Goal: Task Accomplishment & Management: Manage account settings

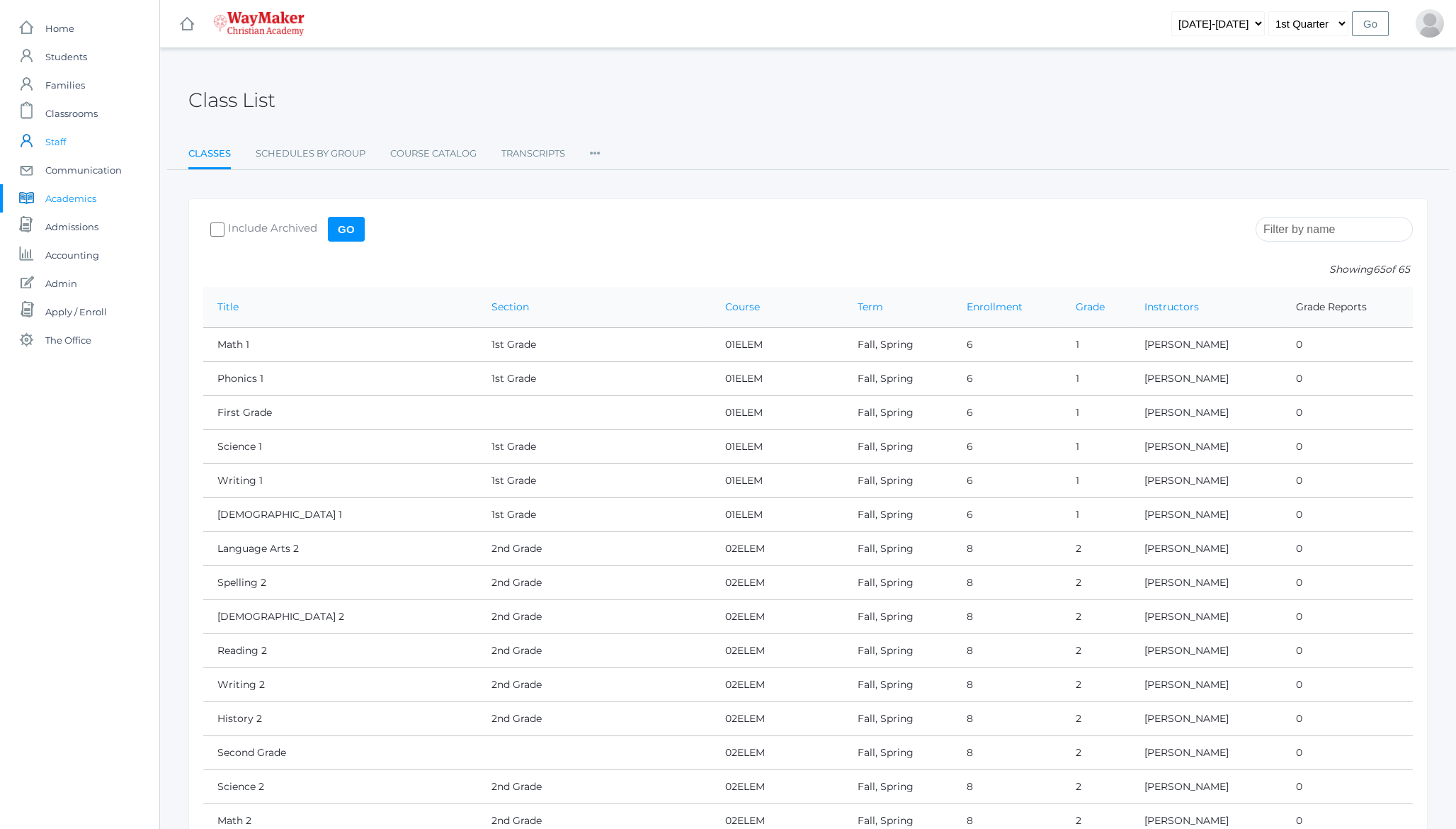
click at [56, 131] on span "Staff" at bounding box center [55, 141] width 21 height 28
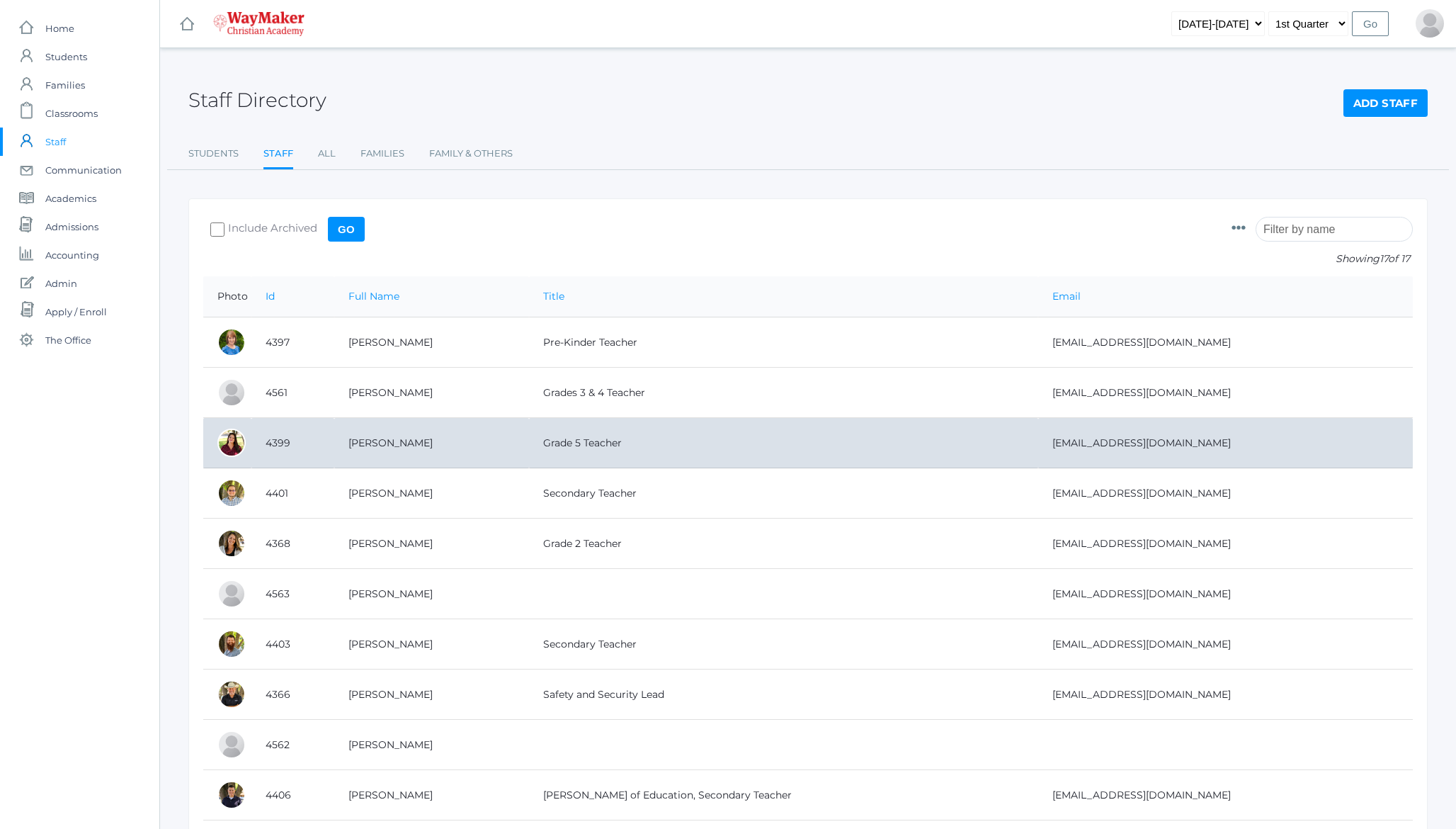
click at [273, 441] on td "4399" at bounding box center [293, 443] width 83 height 50
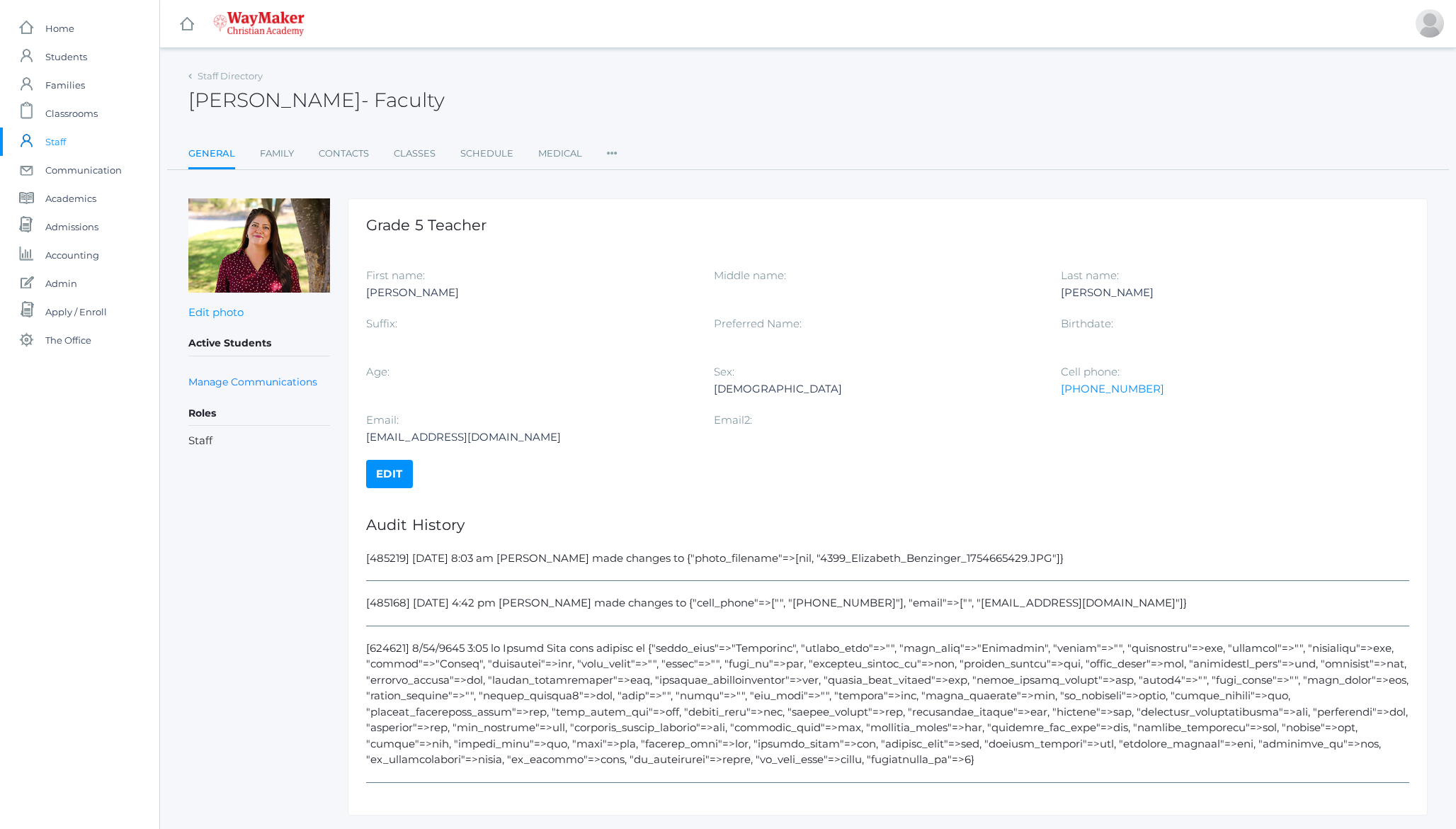
click at [612, 147] on icon at bounding box center [612, 149] width 11 height 19
click at [642, 179] on link "Roles" at bounding box center [663, 182] width 85 height 28
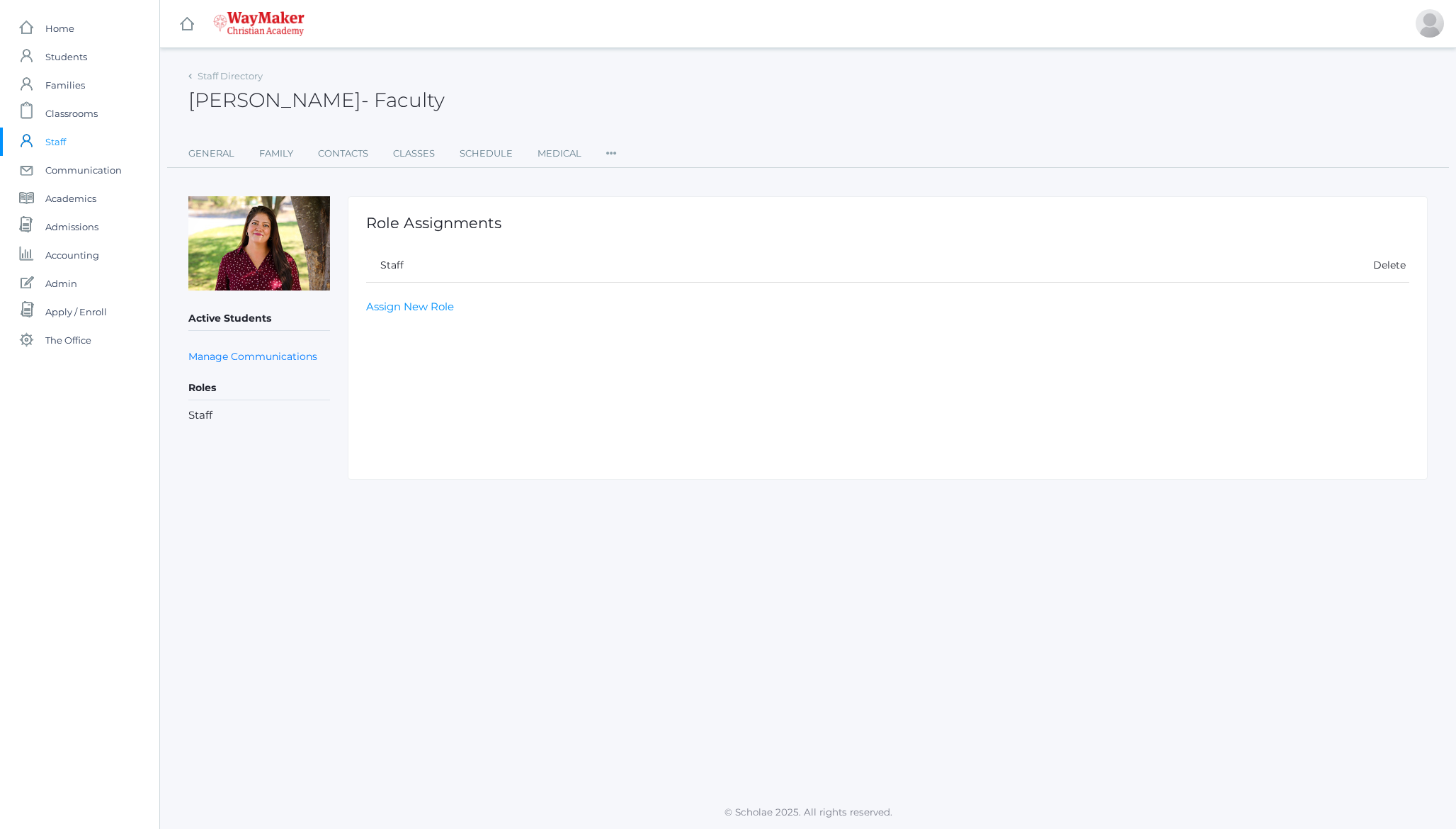
click at [607, 155] on icon at bounding box center [611, 149] width 11 height 19
click at [636, 244] on link "Permissions" at bounding box center [663, 240] width 85 height 28
click at [607, 150] on icon at bounding box center [611, 149] width 11 height 19
click at [634, 209] on link "User Access" at bounding box center [663, 211] width 85 height 28
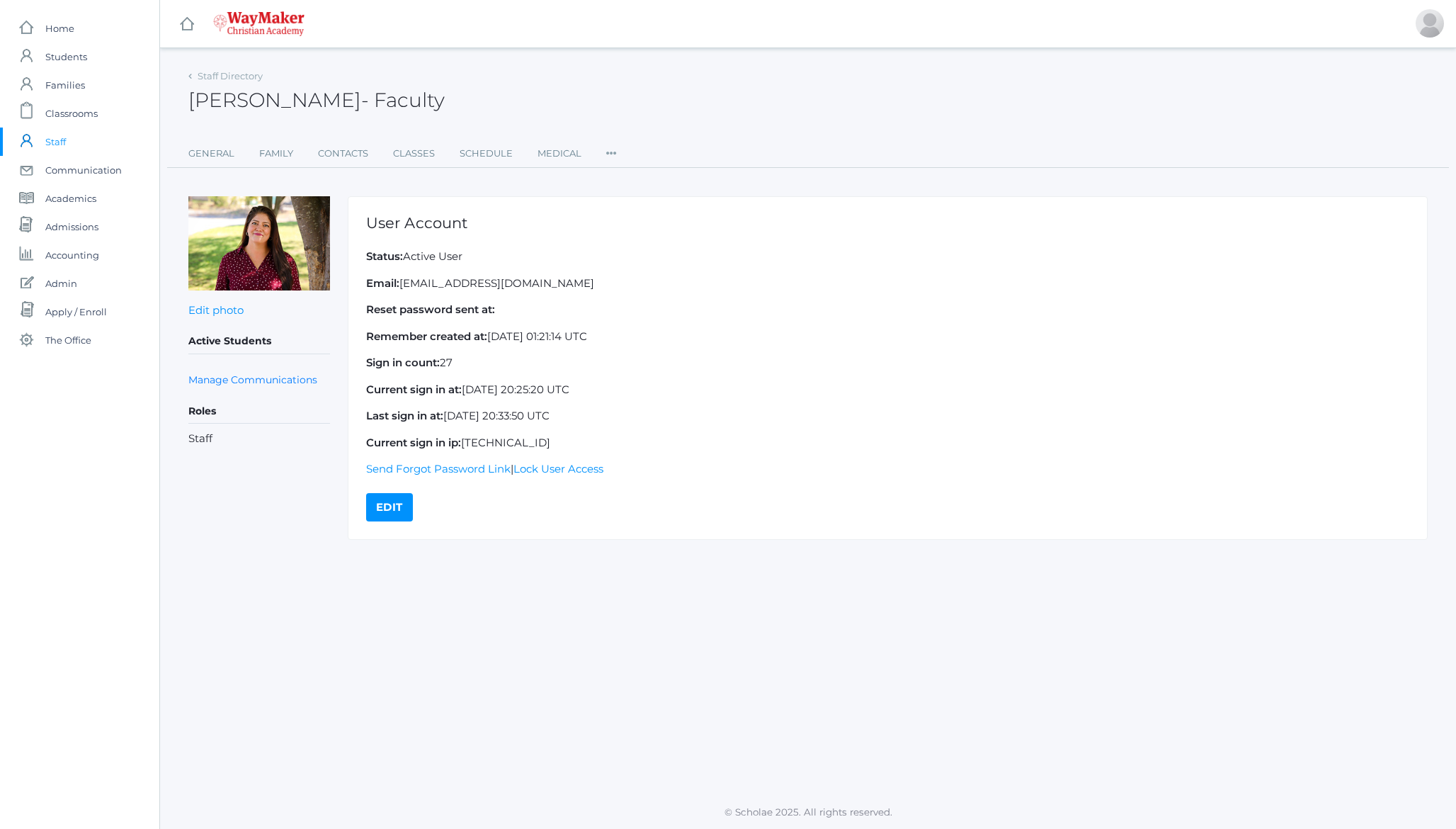
click at [436, 281] on p "Email: ebenzinger@waymakerchristian.com" at bounding box center [888, 284] width 1043 height 16
drag, startPoint x: 436, startPoint y: 281, endPoint x: 584, endPoint y: 284, distance: 148.0
click at [584, 284] on p "Email: ebenzinger@waymakerchristian.com" at bounding box center [888, 284] width 1043 height 16
copy p "ebenzinger@waymakerchristian.com"
click at [213, 156] on link "General" at bounding box center [211, 154] width 46 height 28
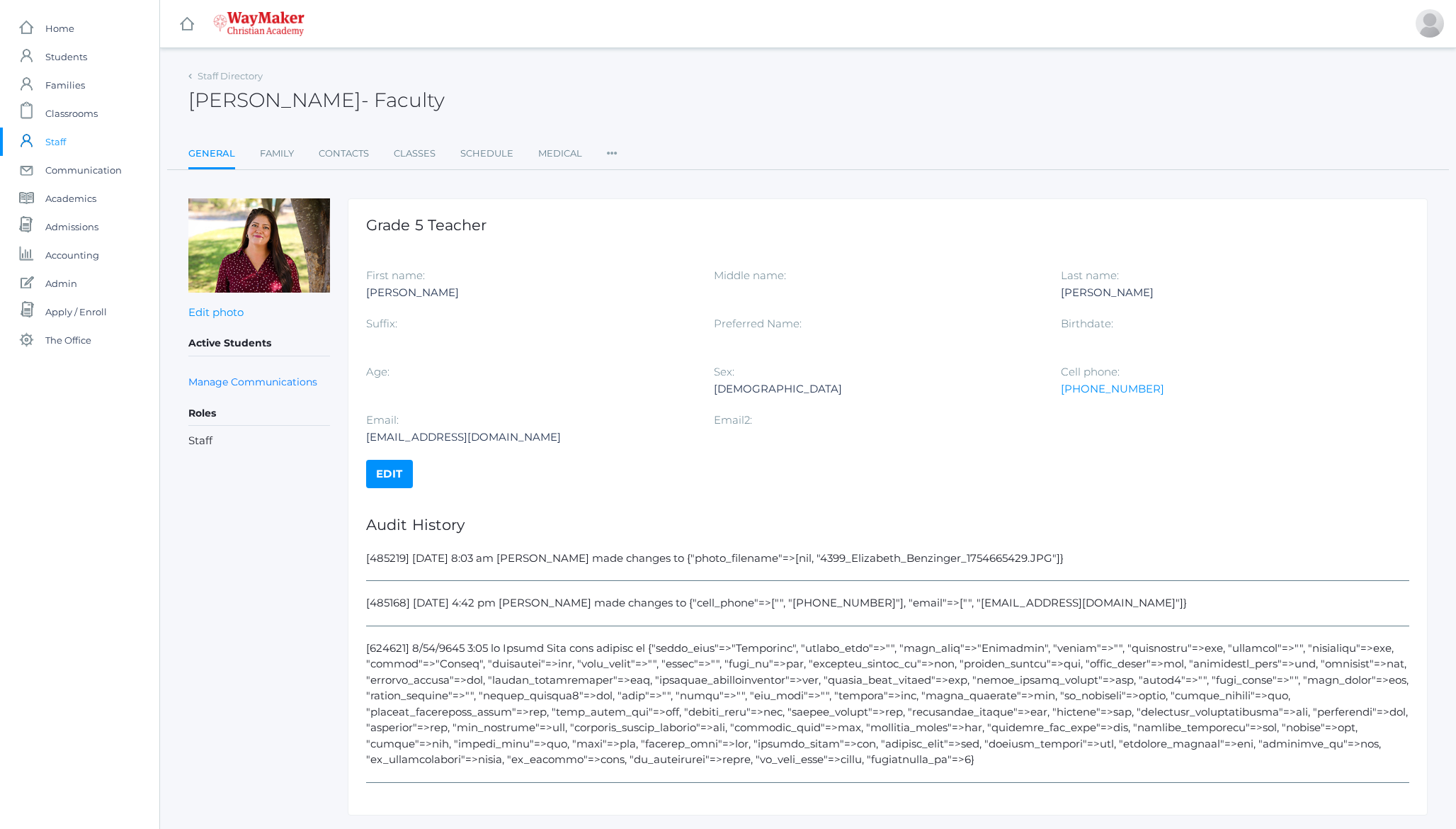
click at [610, 154] on icon at bounding box center [612, 149] width 11 height 19
click at [674, 239] on link "Permissions" at bounding box center [663, 238] width 85 height 28
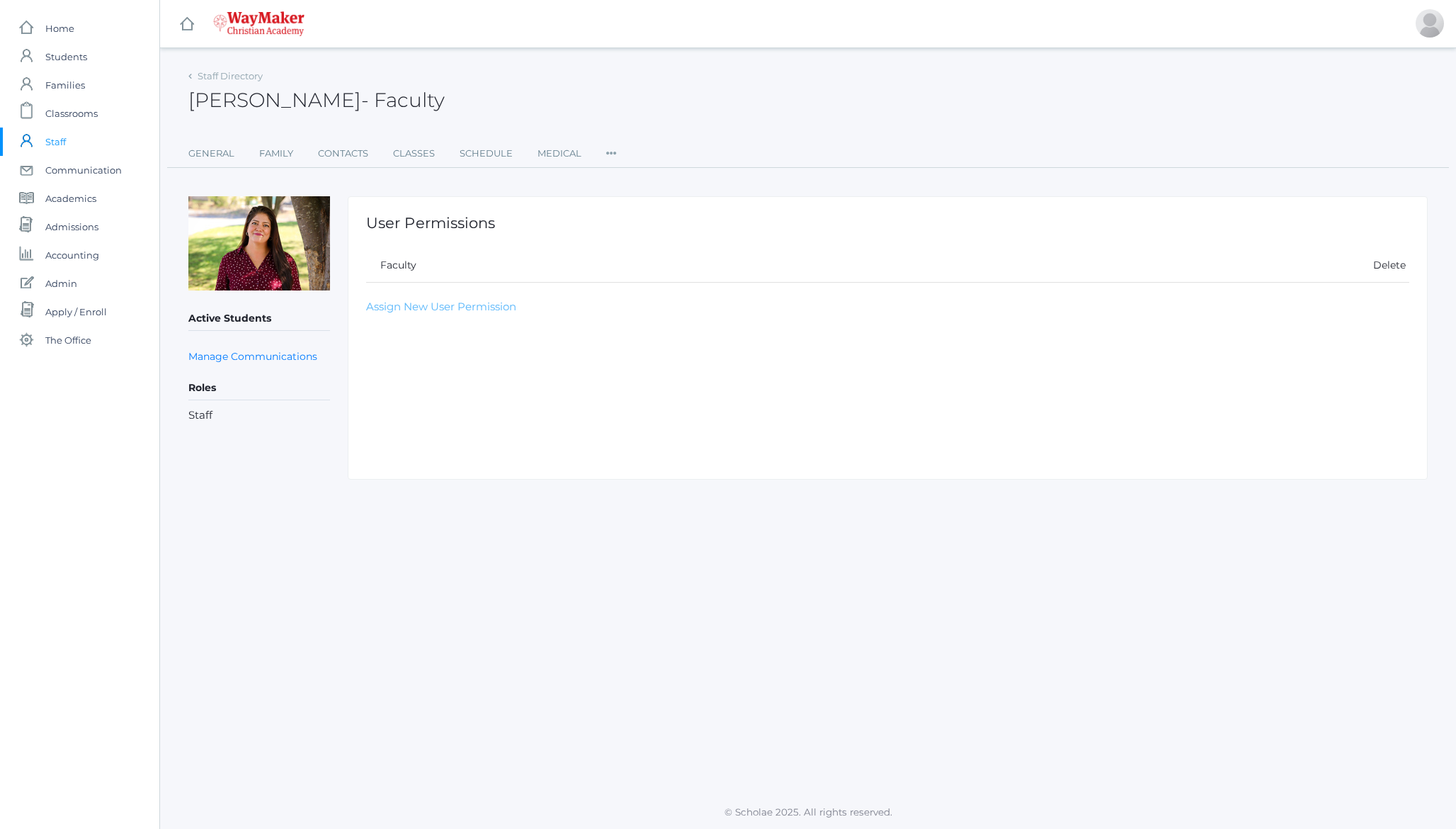
click at [469, 310] on link "Assign New User Permission" at bounding box center [441, 307] width 150 height 14
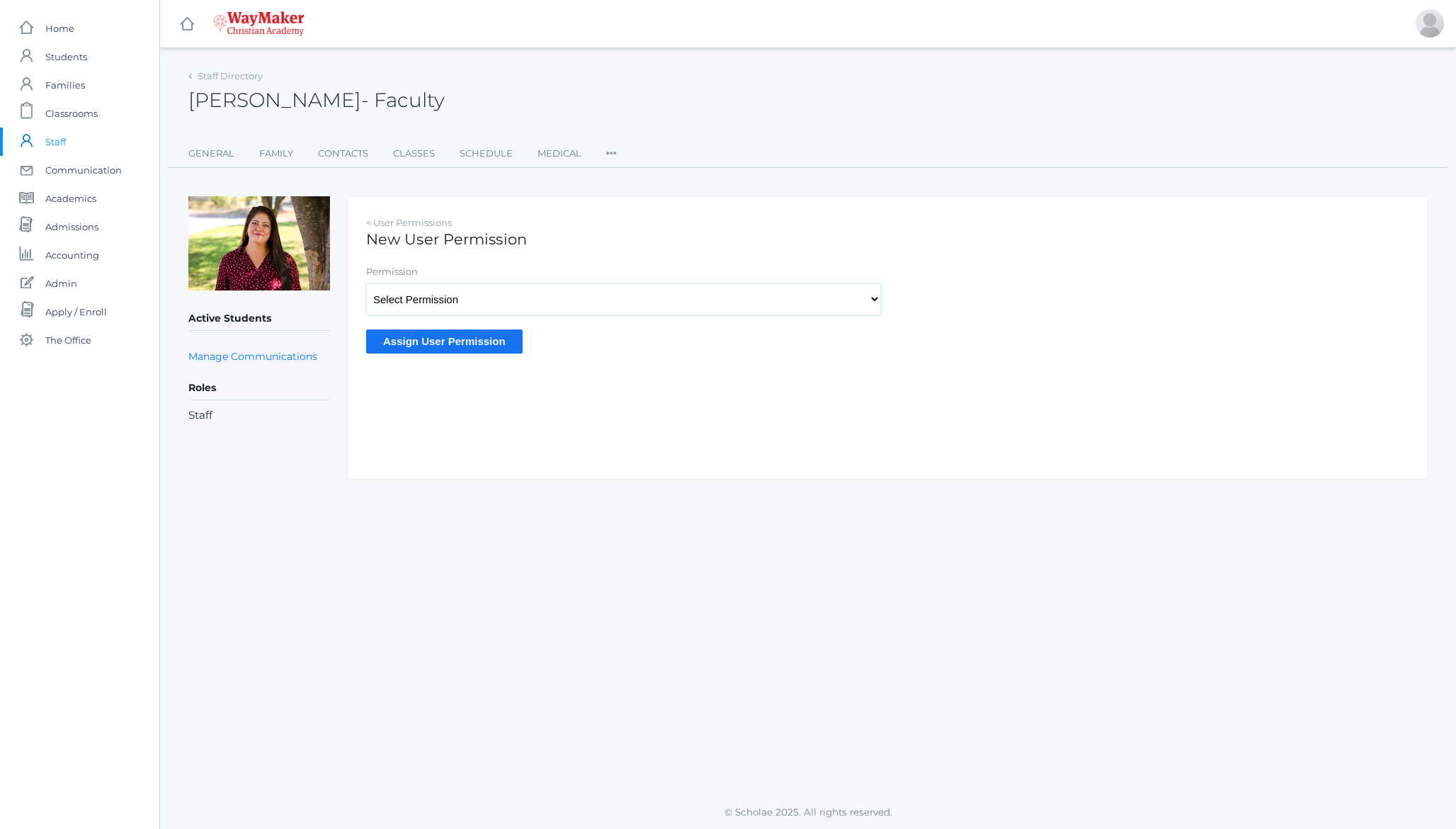
click at [447, 308] on select "Select Permission Scholae Scholae Admin Principal Accounting Admin Academic Adm…" at bounding box center [624, 299] width 515 height 32
select select "3"
click at [366, 284] on select "Select Permission Scholae Scholae Admin Principal Accounting Admin Academic Adm…" at bounding box center [624, 299] width 515 height 32
click at [426, 348] on input "Assign User Permission" at bounding box center [445, 341] width 157 height 23
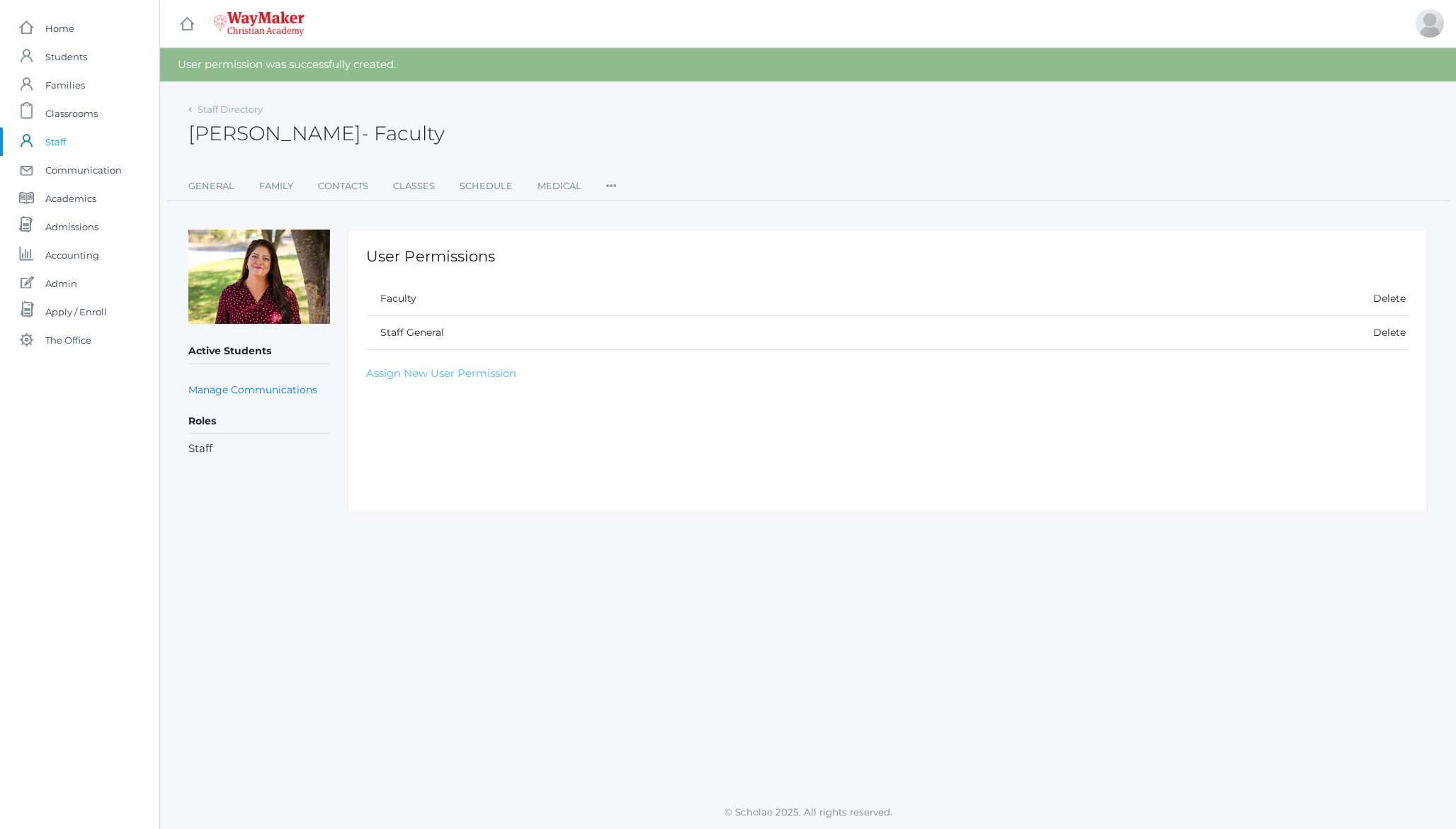
click at [472, 370] on link "Assign New User Permission" at bounding box center [441, 373] width 150 height 14
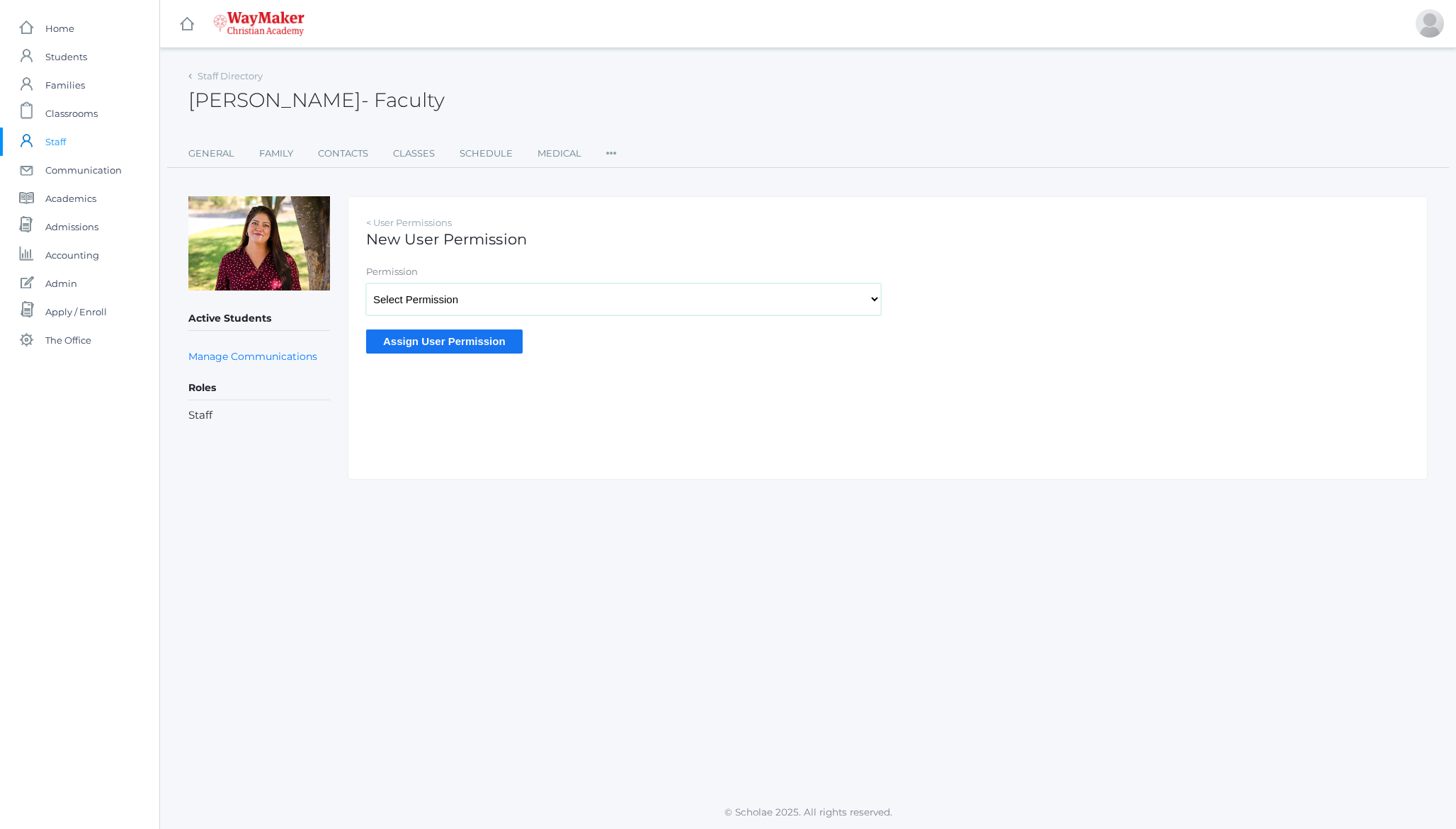
click at [431, 306] on select "Select Permission Scholae Scholae Admin Principal Accounting Admin Academic Adm…" at bounding box center [624, 299] width 515 height 32
select select "12"
click at [366, 284] on select "Select Permission Scholae Scholae Admin Principal Accounting Admin Academic Adm…" at bounding box center [624, 299] width 515 height 32
click at [398, 340] on input "Assign User Permission" at bounding box center [445, 341] width 157 height 23
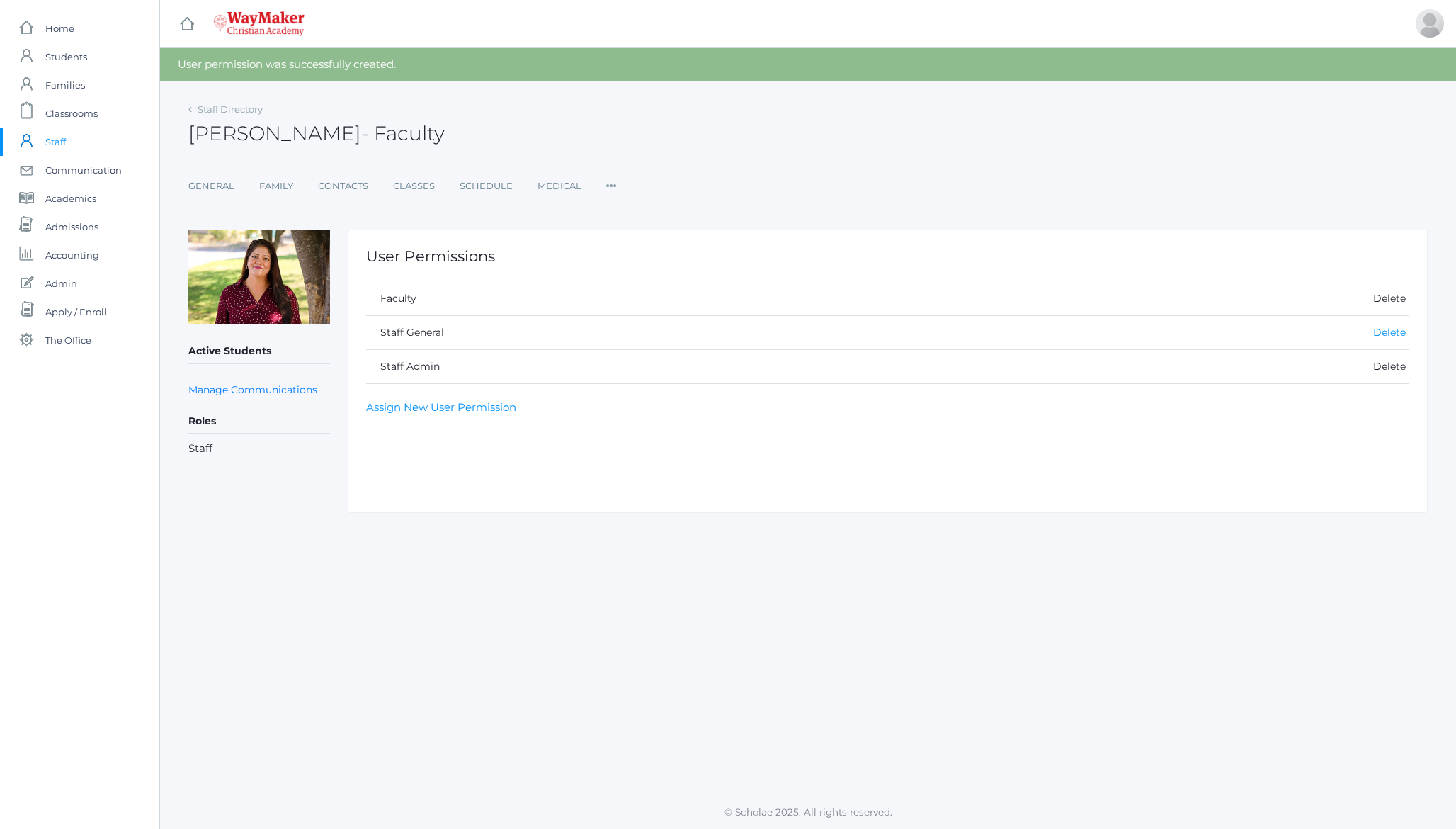
click at [1377, 331] on link "Delete" at bounding box center [1389, 332] width 32 height 13
click at [302, 135] on h2 "[PERSON_NAME] - Faculty" at bounding box center [316, 134] width 256 height 22
click at [339, 131] on h2 "[PERSON_NAME] - Faculty" at bounding box center [316, 134] width 256 height 22
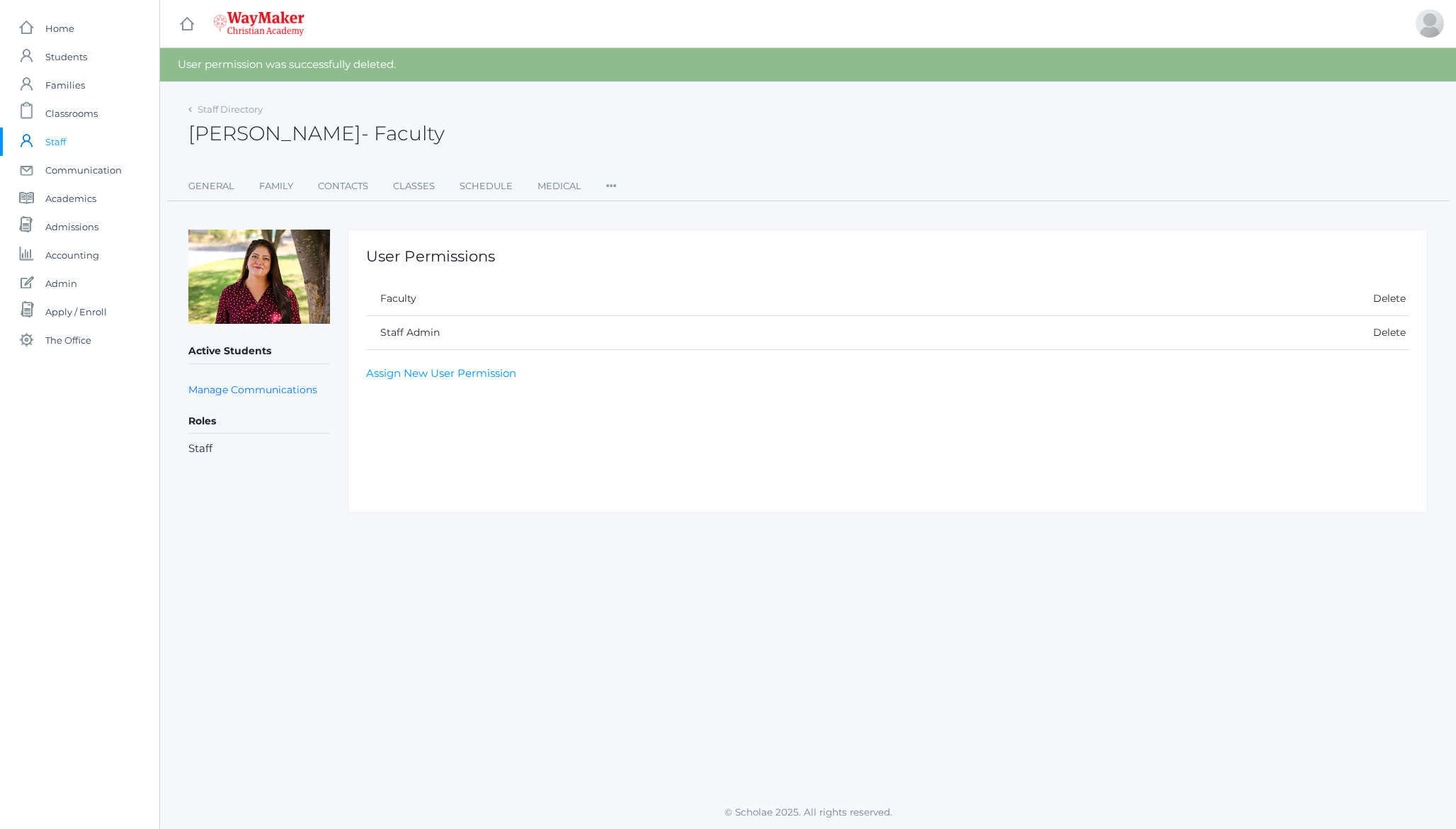
click at [574, 127] on div "[PERSON_NAME] - Faculty [PERSON_NAME] Faculty" at bounding box center [808, 125] width 1239 height 52
